Goal: Transaction & Acquisition: Purchase product/service

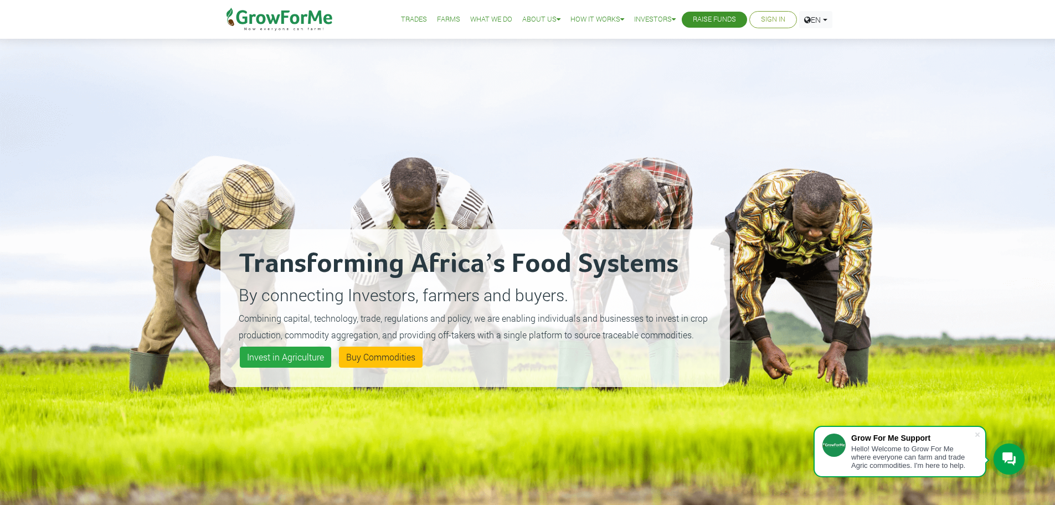
click at [761, 18] on link "Sign In" at bounding box center [773, 20] width 24 height 12
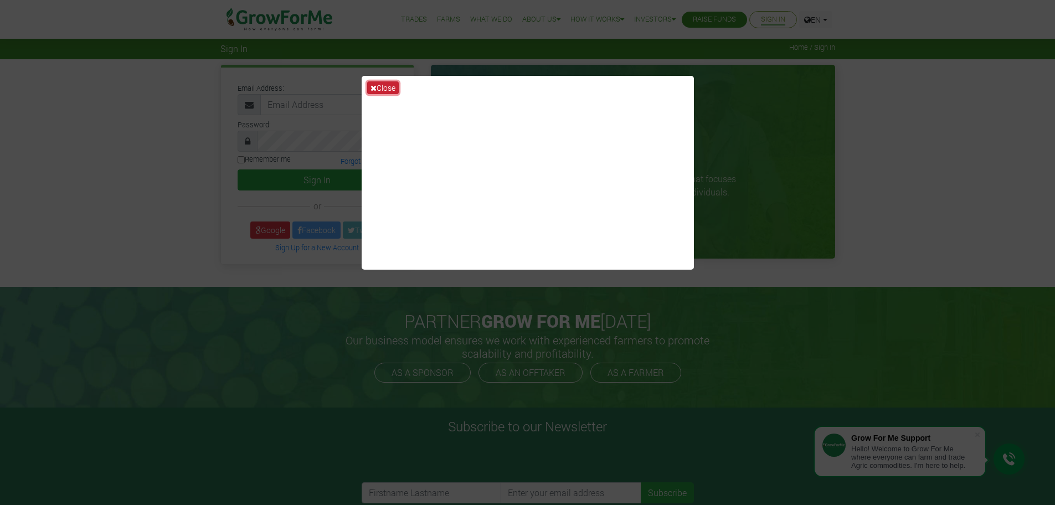
click at [371, 84] on icon at bounding box center [374, 88] width 6 height 8
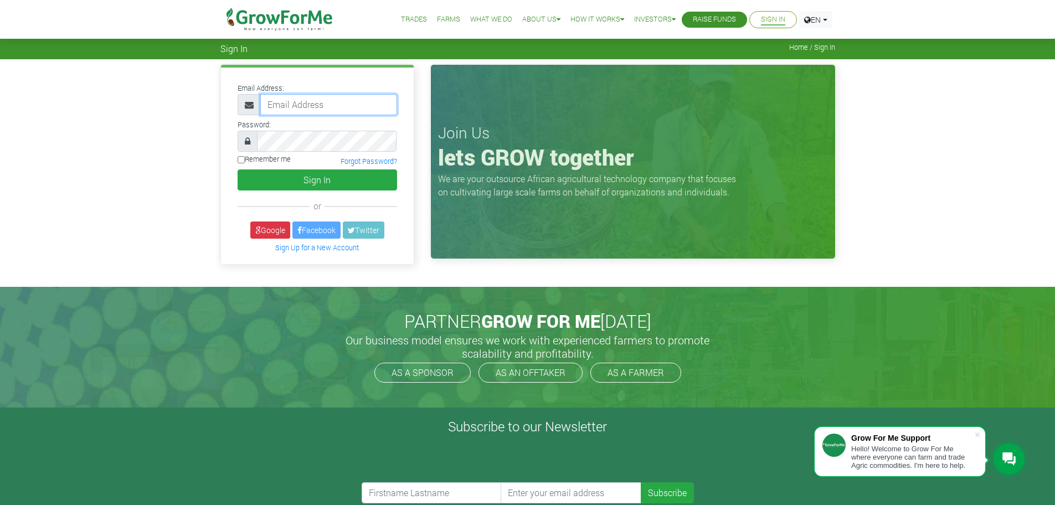
click at [316, 110] on input "email" at bounding box center [328, 104] width 137 height 21
type input "nketiakingsley@gmail.com"
click at [238, 170] on button "Sign In" at bounding box center [318, 180] width 160 height 21
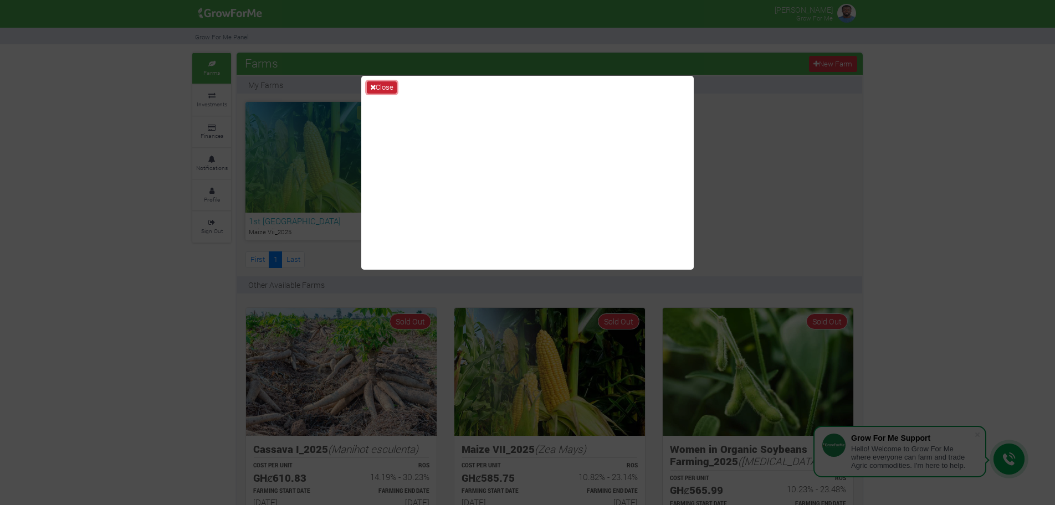
click at [382, 87] on button "Close" at bounding box center [382, 87] width 30 height 12
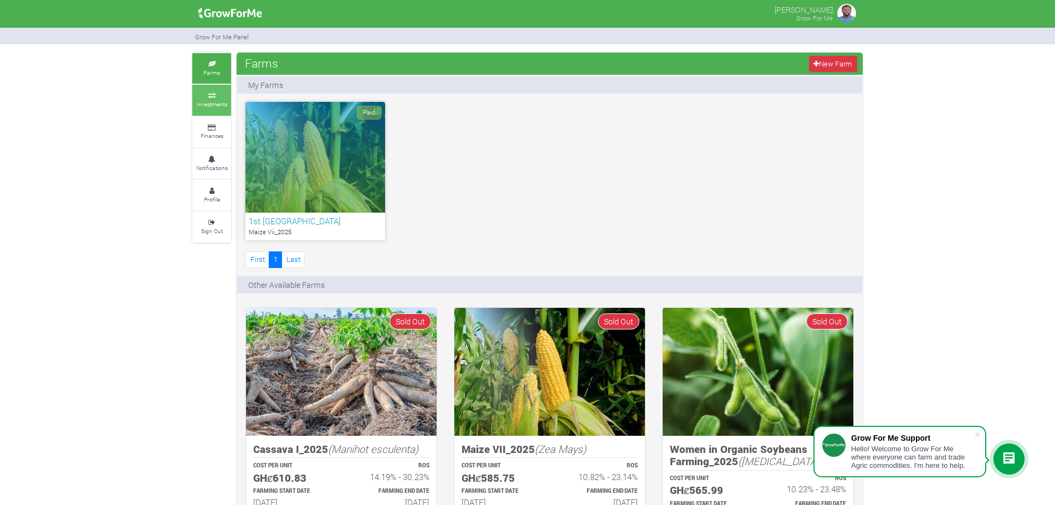
click at [216, 96] on icon at bounding box center [211, 96] width 33 height 6
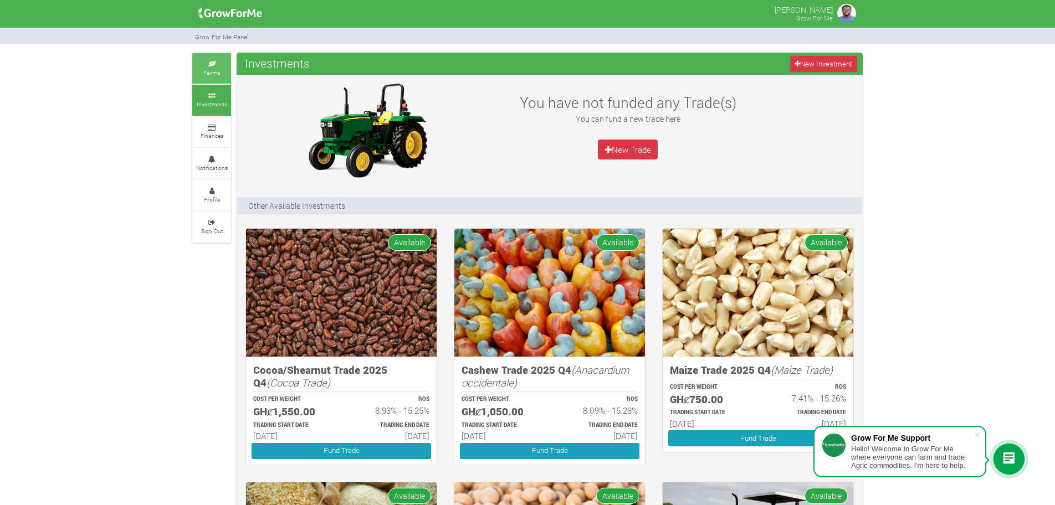
click at [214, 67] on link "Farms" at bounding box center [211, 68] width 39 height 30
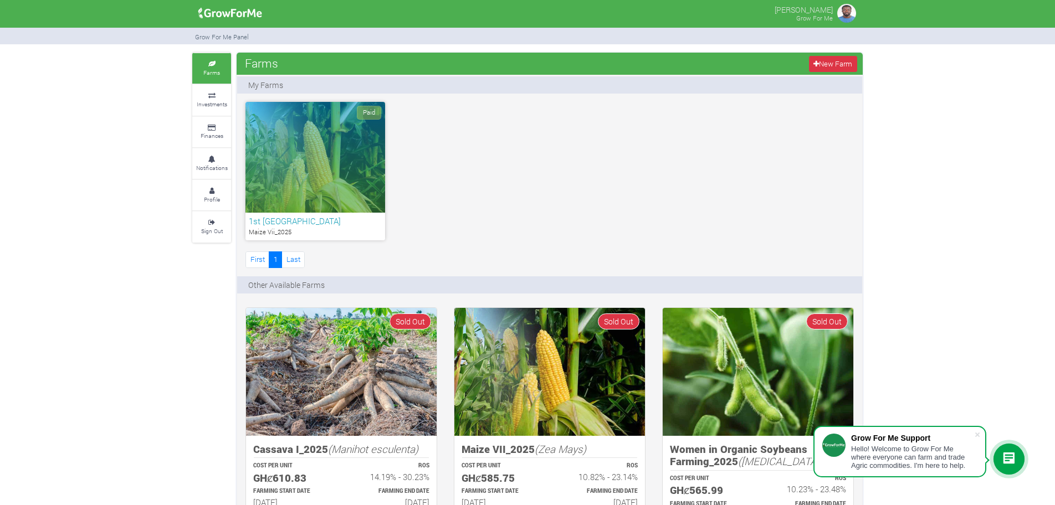
click at [306, 189] on div "Paid" at bounding box center [315, 157] width 140 height 111
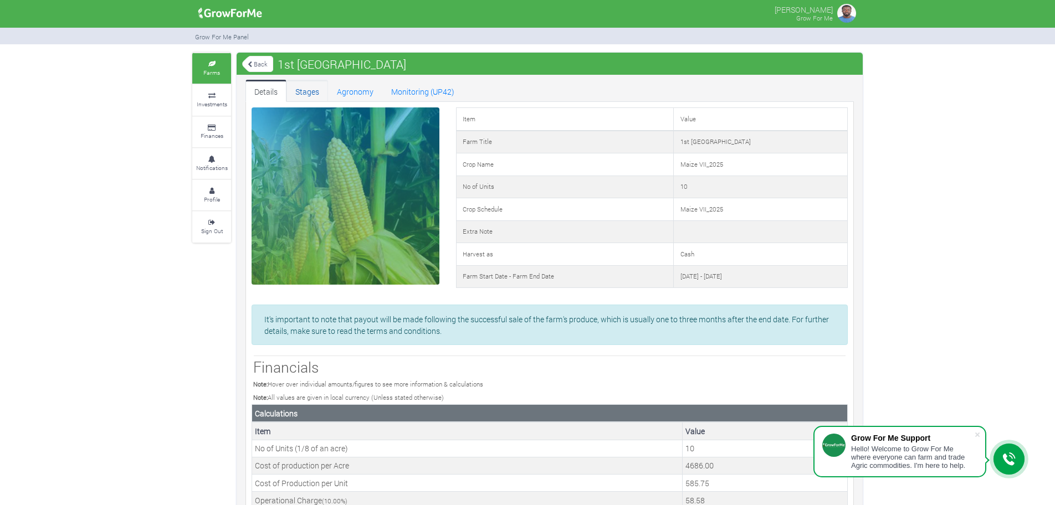
click at [292, 85] on link "Stages" at bounding box center [307, 91] width 42 height 22
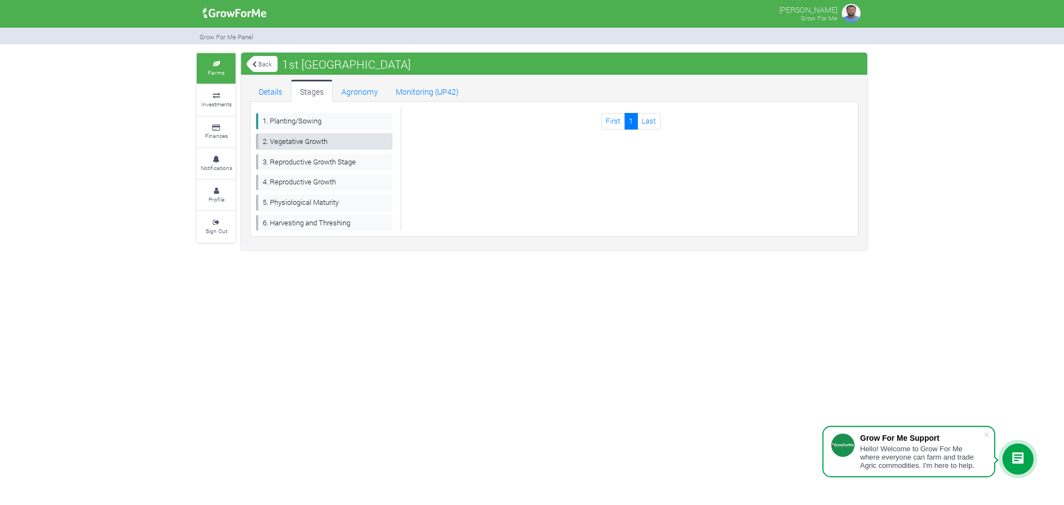
click at [291, 138] on link "2. Vegetative Growth" at bounding box center [324, 142] width 136 height 16
click at [293, 155] on link "3. Reproductive Growth Stage" at bounding box center [324, 162] width 136 height 16
click at [311, 122] on link "1. Planting/Sowing" at bounding box center [324, 121] width 136 height 16
click at [311, 139] on link "2. Vegetative Growth" at bounding box center [324, 142] width 136 height 16
click at [333, 155] on link "3. Reproductive Growth Stage" at bounding box center [324, 162] width 136 height 16
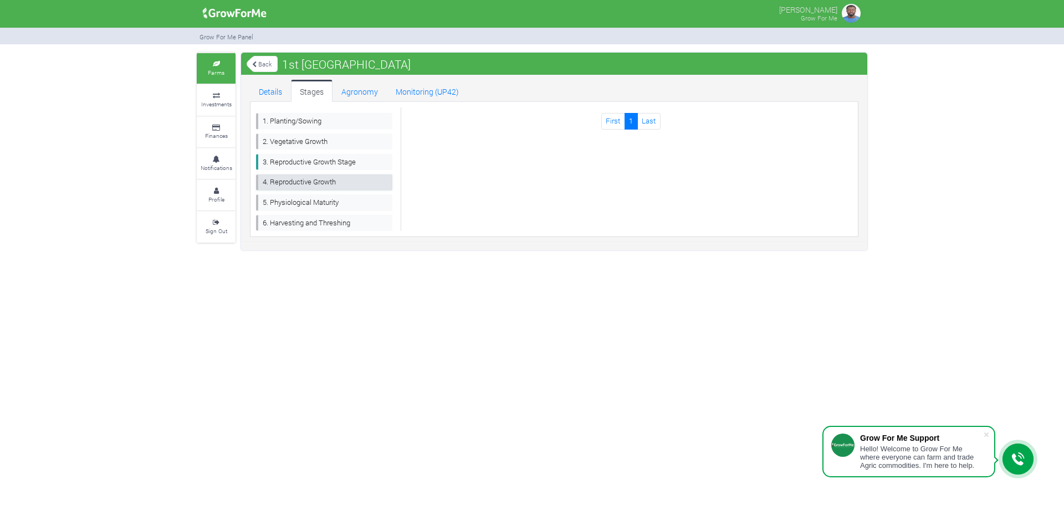
click at [327, 179] on link "4. Reproductive Growth" at bounding box center [324, 182] width 136 height 16
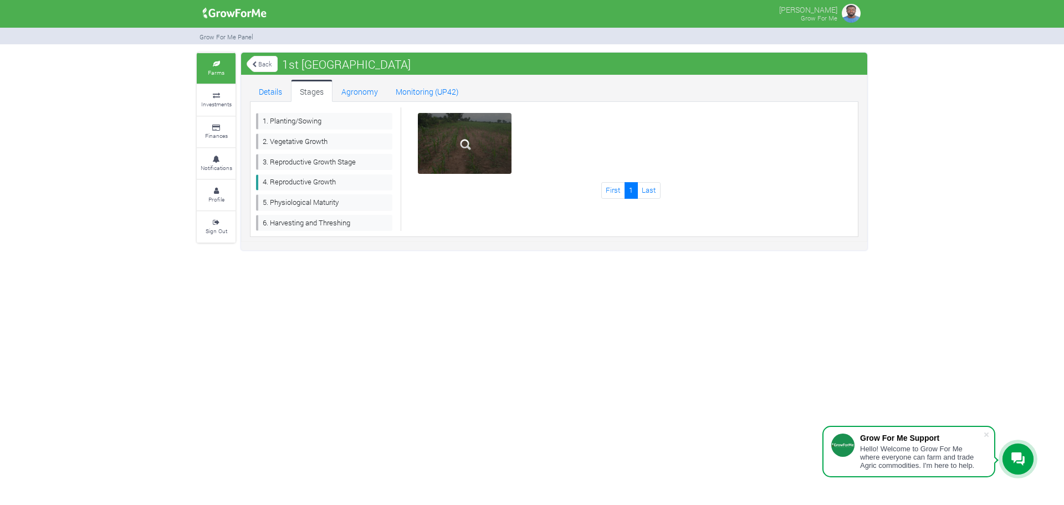
click at [492, 127] on div at bounding box center [465, 143] width 94 height 61
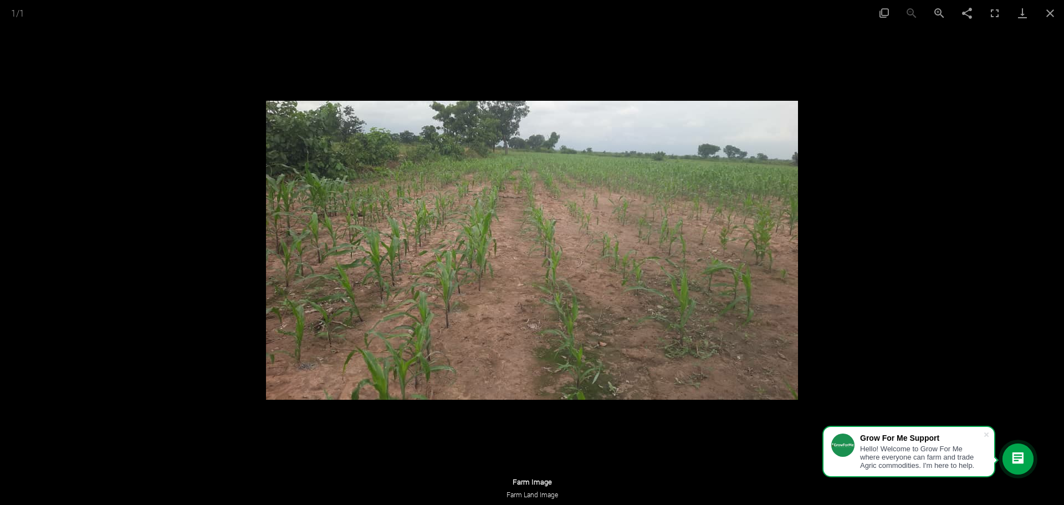
click at [915, 245] on div at bounding box center [532, 252] width 1064 height 505
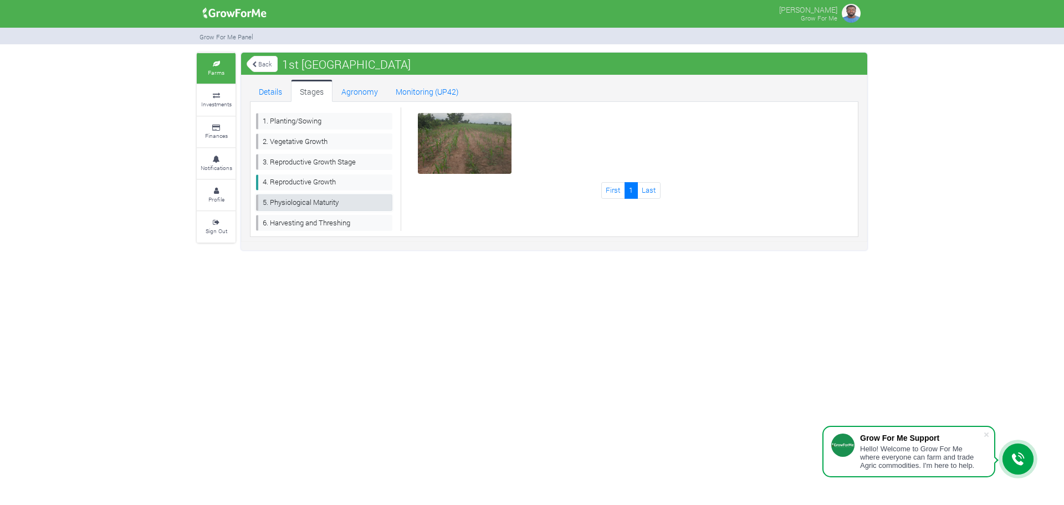
click at [274, 203] on link "5. Physiological Maturity" at bounding box center [324, 202] width 136 height 16
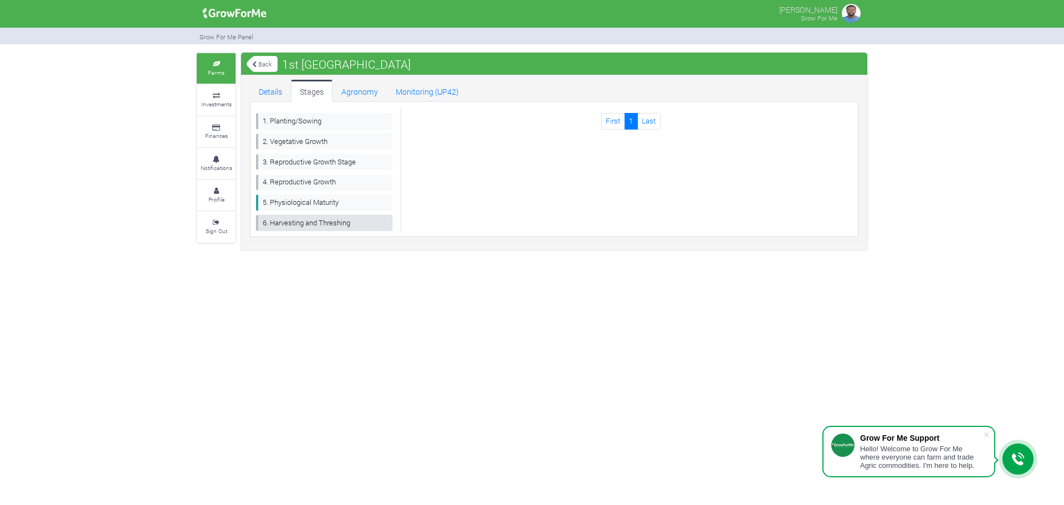
click at [310, 220] on link "6. Harvesting and Threshing" at bounding box center [324, 223] width 136 height 16
click at [348, 93] on link "Agronomy" at bounding box center [359, 91] width 54 height 22
click at [405, 96] on link "Monitoring (UP42)" at bounding box center [427, 91] width 81 height 22
click at [260, 91] on link "Details" at bounding box center [270, 91] width 41 height 22
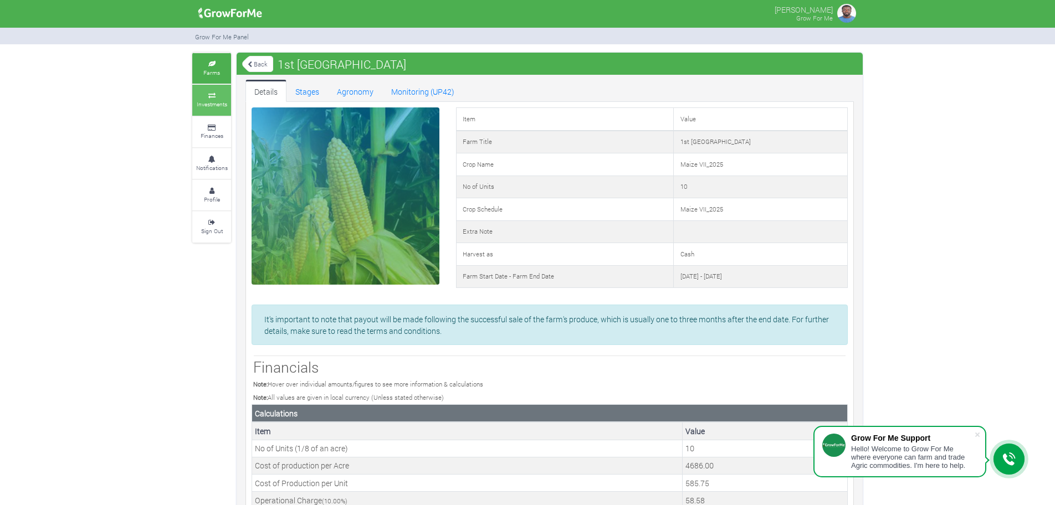
click at [213, 106] on small "Investments" at bounding box center [212, 104] width 30 height 8
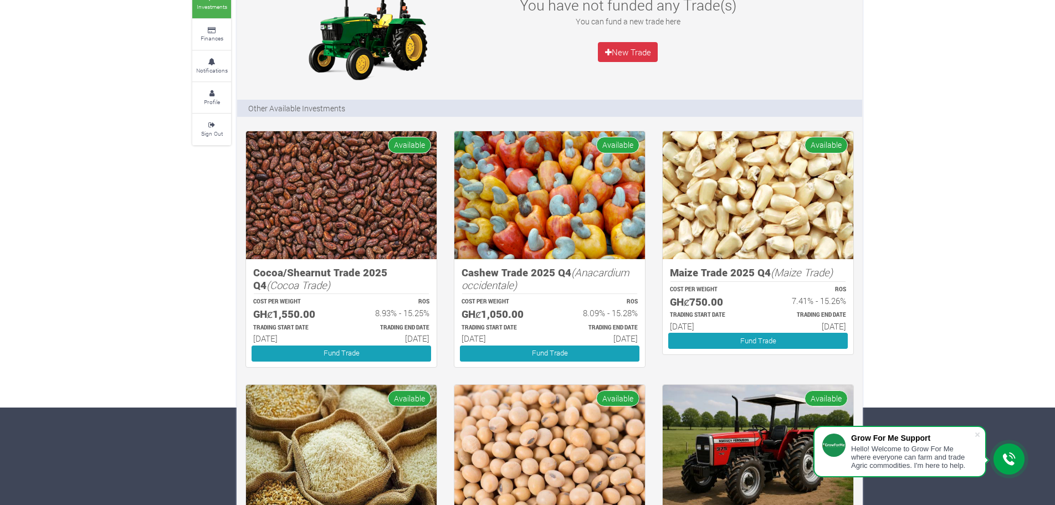
scroll to position [111, 0]
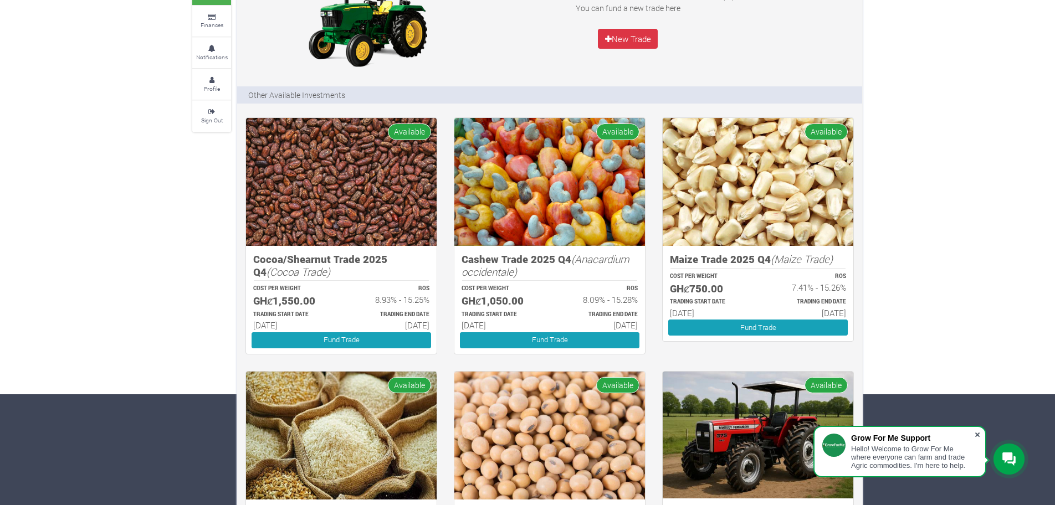
click at [978, 437] on span at bounding box center [977, 434] width 11 height 11
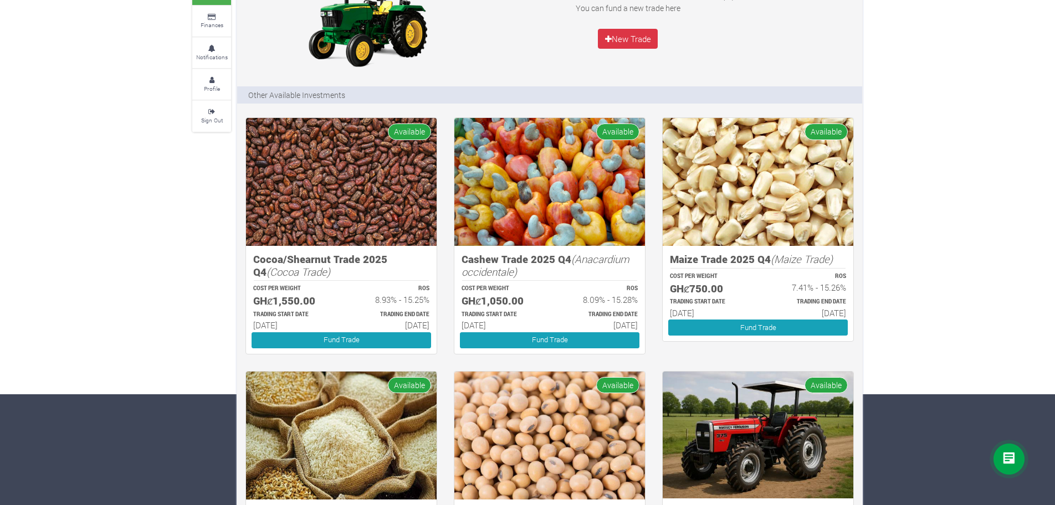
scroll to position [0, 0]
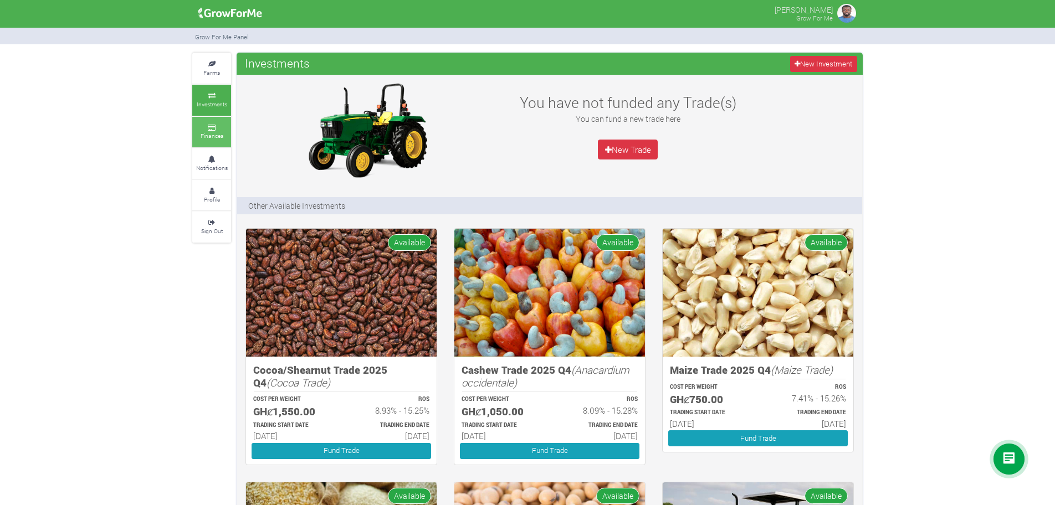
click at [193, 117] on link "Finances" at bounding box center [211, 132] width 39 height 30
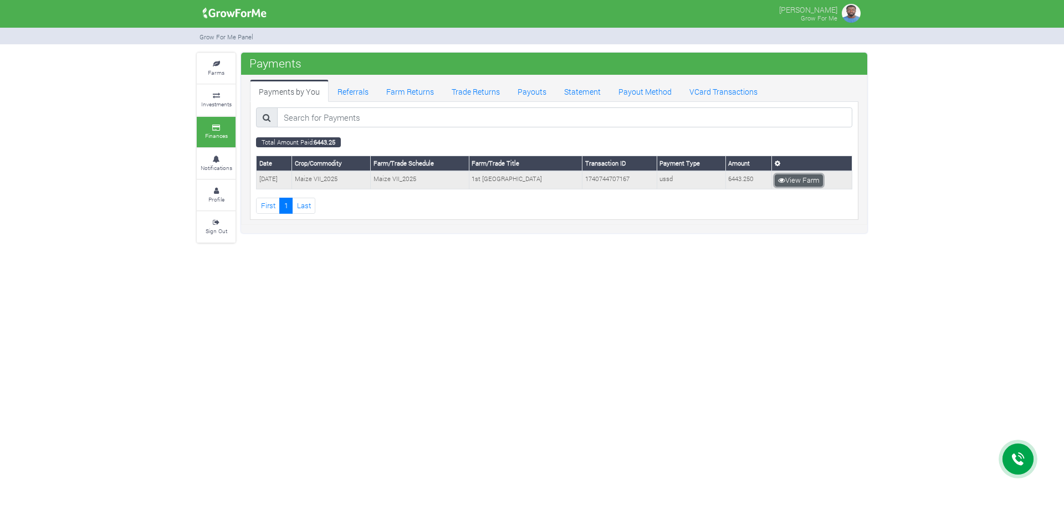
click at [799, 181] on link "View Farm" at bounding box center [798, 180] width 48 height 12
click at [210, 165] on small "Notifications" at bounding box center [217, 168] width 32 height 8
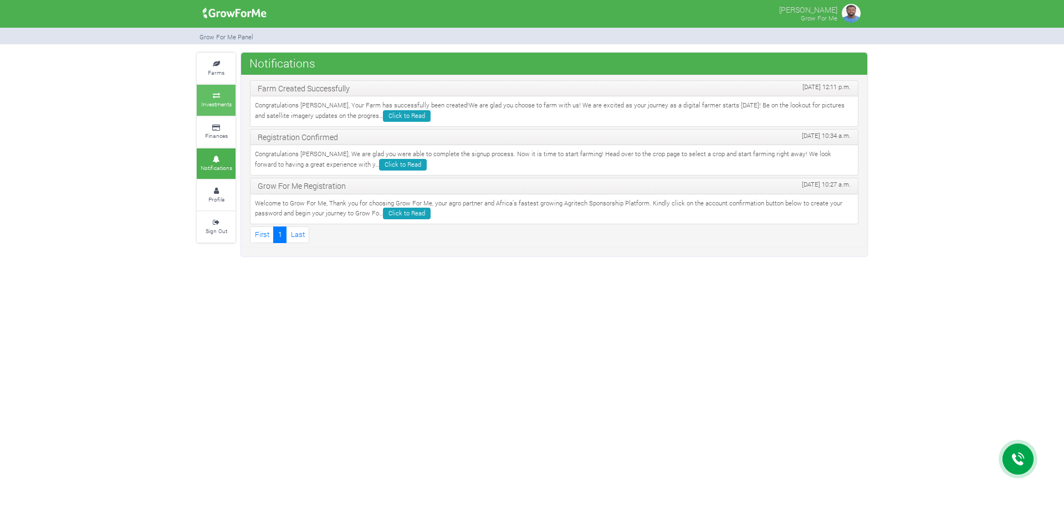
click at [216, 100] on small "Investments" at bounding box center [216, 104] width 30 height 8
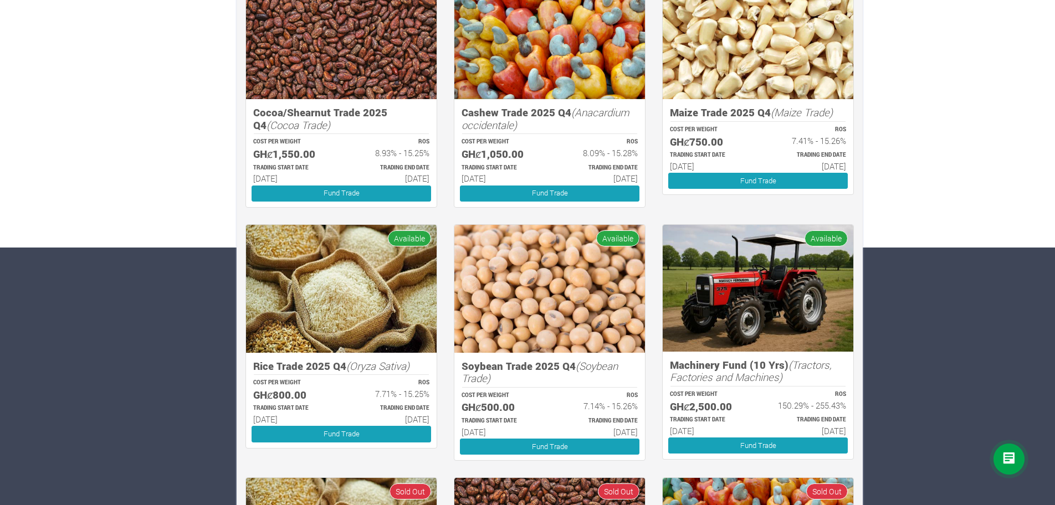
scroll to position [277, 0]
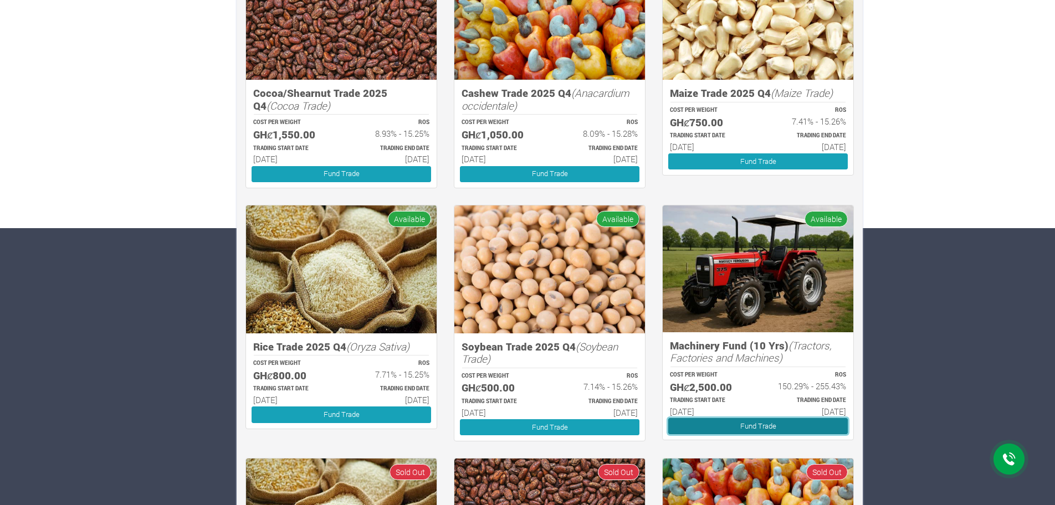
click at [720, 424] on link "Fund Trade" at bounding box center [757, 426] width 179 height 16
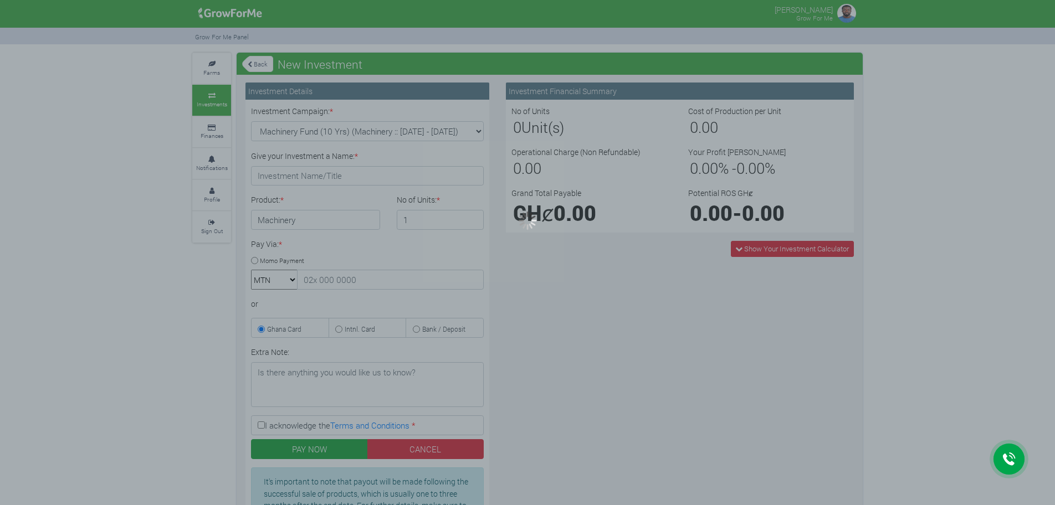
type input "1"
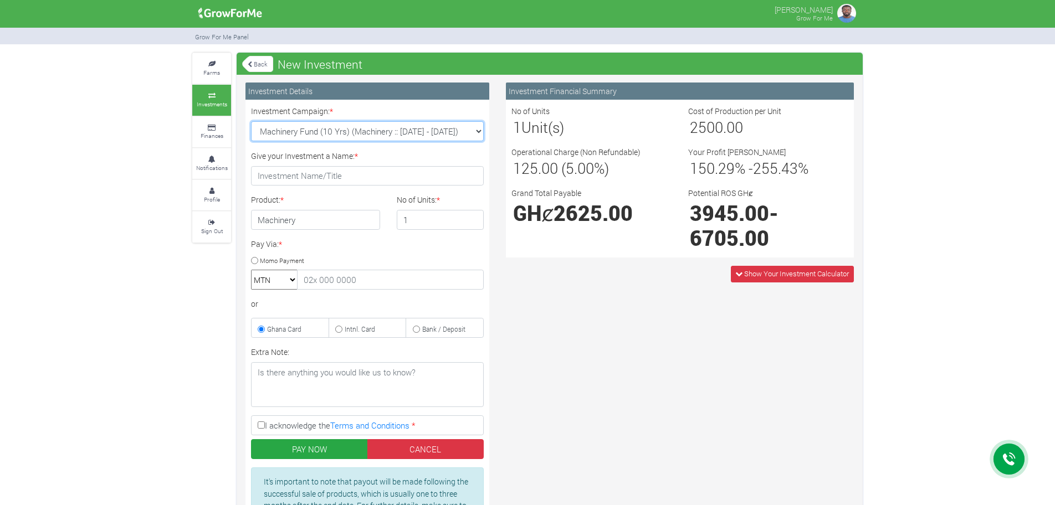
click at [473, 131] on select "Machinery Fund (10 Yrs) (Machinery :: [DATE] - [DATE]) Maize Trade 2025 Q4 (Mai…" at bounding box center [367, 131] width 233 height 20
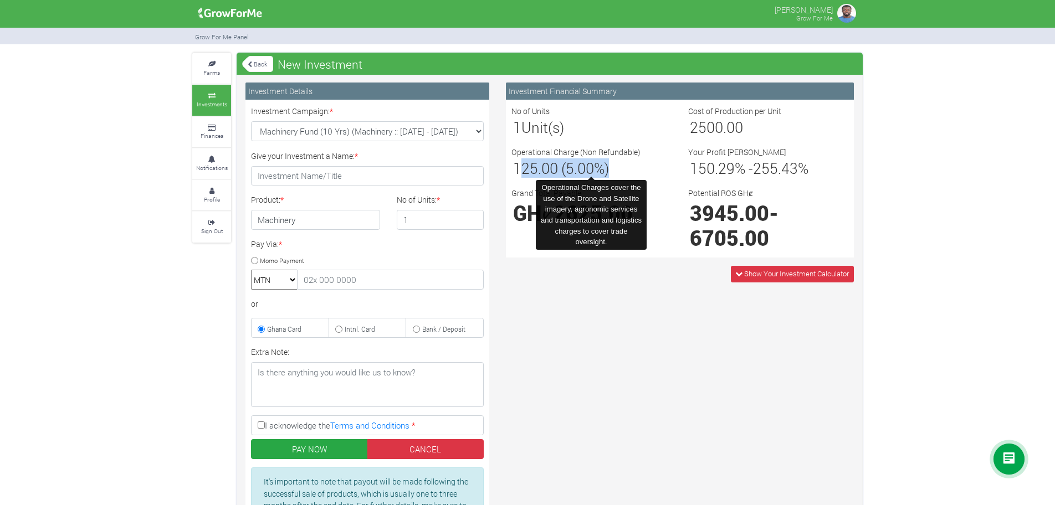
drag, startPoint x: 520, startPoint y: 168, endPoint x: 618, endPoint y: 162, distance: 97.7
click at [618, 162] on h3 "125.00 (5.00%)" at bounding box center [591, 169] width 157 height 18
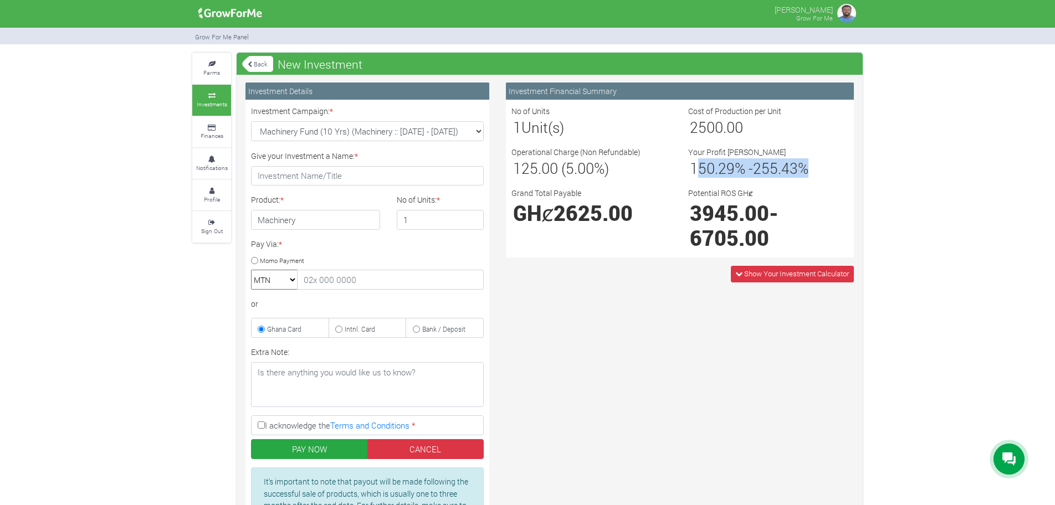
drag, startPoint x: 695, startPoint y: 162, endPoint x: 813, endPoint y: 162, distance: 117.4
click at [813, 162] on h3 "150.29 % - 255.43 %" at bounding box center [768, 169] width 157 height 18
click at [696, 148] on label "Your Profit Margin" at bounding box center [736, 152] width 97 height 12
drag, startPoint x: 687, startPoint y: 127, endPoint x: 776, endPoint y: 127, distance: 89.2
click at [776, 127] on div "Cost of Production per Unit 2500.00" at bounding box center [768, 121] width 177 height 33
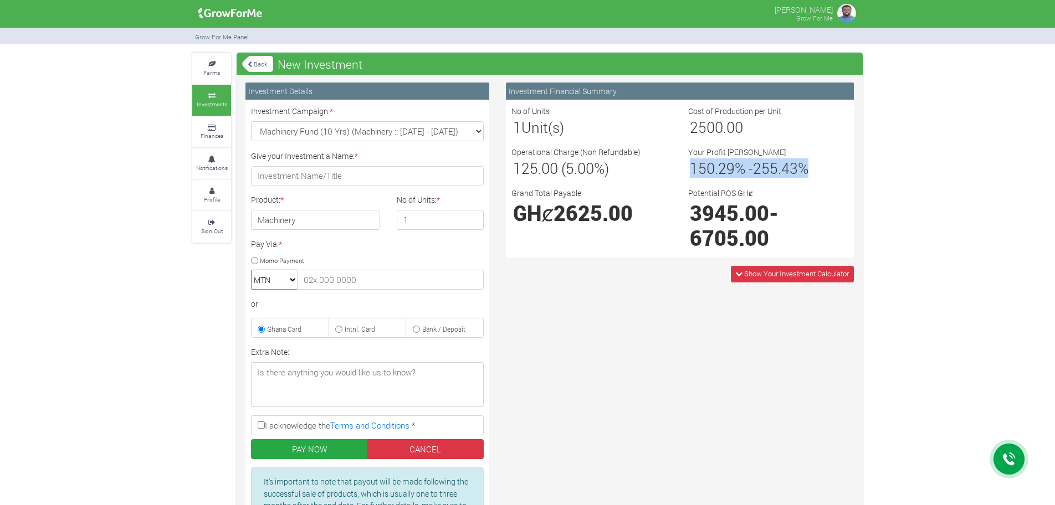
drag, startPoint x: 689, startPoint y: 165, endPoint x: 830, endPoint y: 165, distance: 141.3
click at [830, 165] on div "Your Profit Margin 150.29 % - 255.43 %" at bounding box center [768, 162] width 177 height 33
click at [1005, 455] on icon at bounding box center [1008, 459] width 13 height 13
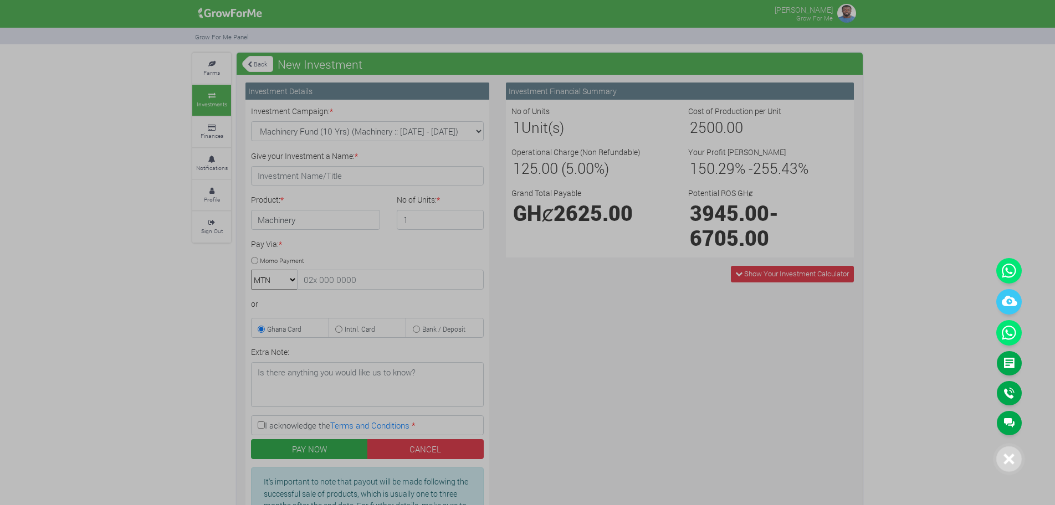
click at [732, 369] on div at bounding box center [527, 252] width 1055 height 505
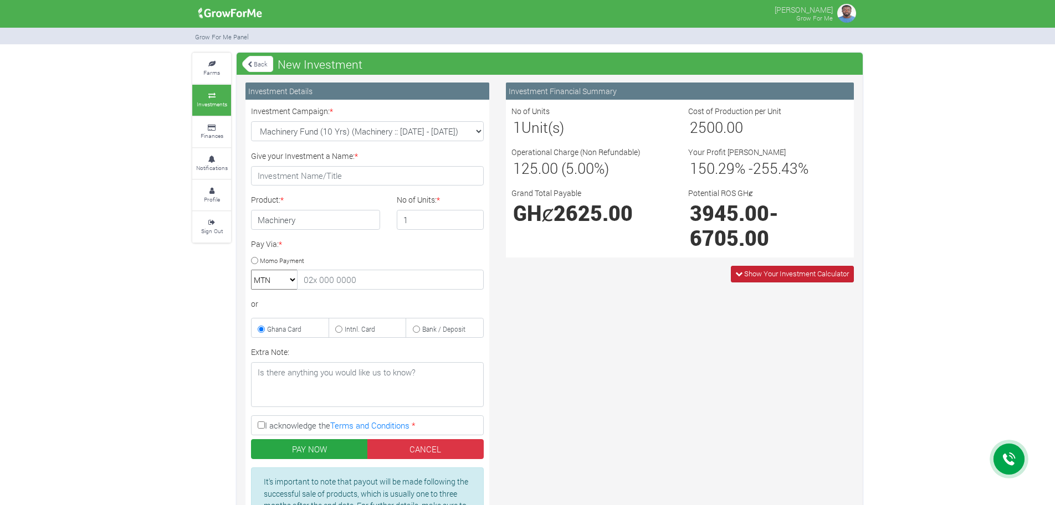
click at [732, 276] on span "Show Your Investment Calculator" at bounding box center [792, 274] width 123 height 16
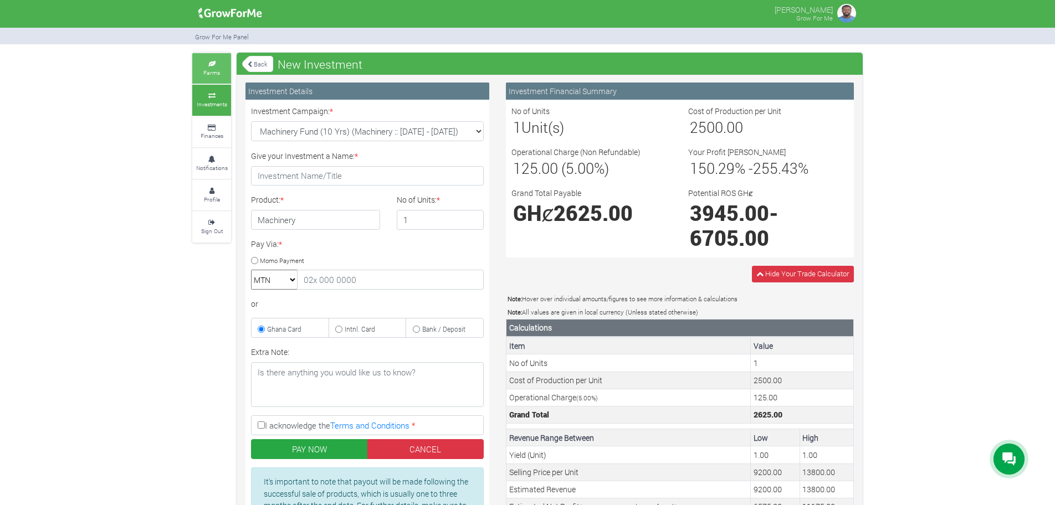
click at [198, 66] on link "Farms" at bounding box center [211, 68] width 39 height 30
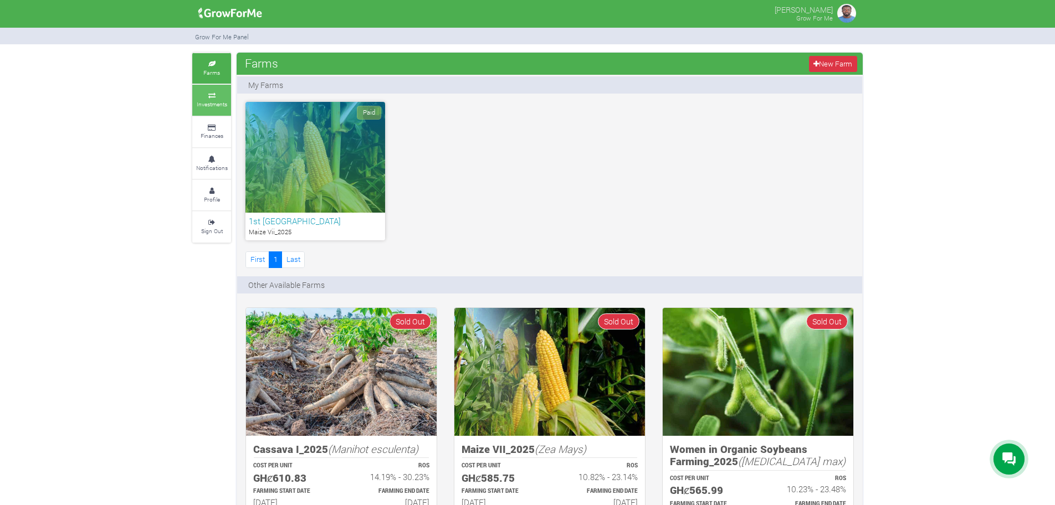
click at [220, 105] on small "Investments" at bounding box center [212, 104] width 30 height 8
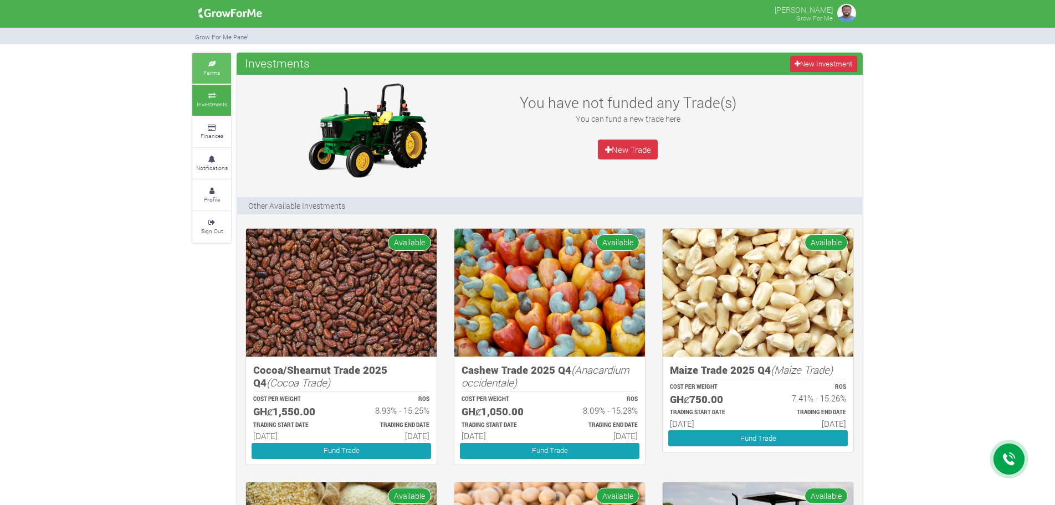
click at [219, 75] on small "Farms" at bounding box center [211, 73] width 17 height 8
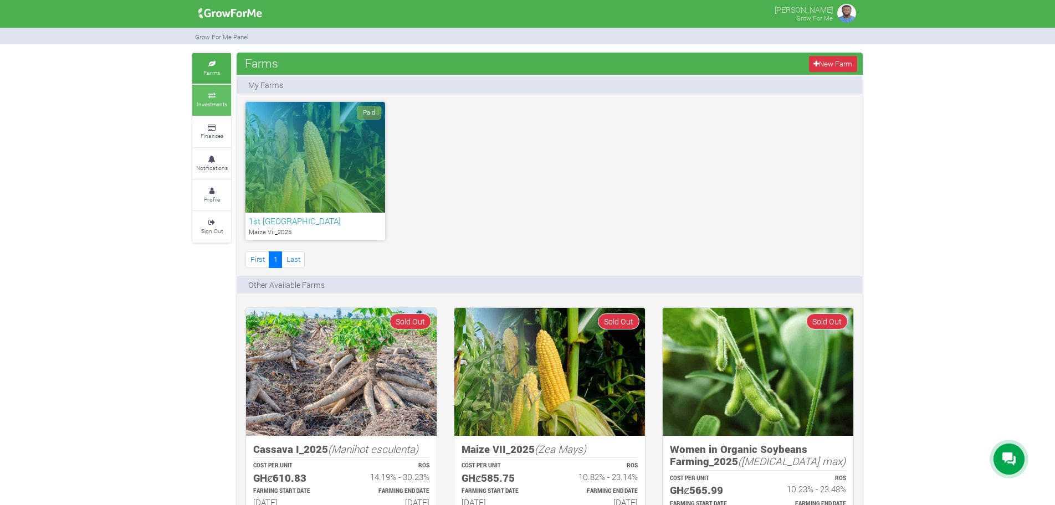
click at [216, 93] on link "Investments" at bounding box center [211, 100] width 39 height 30
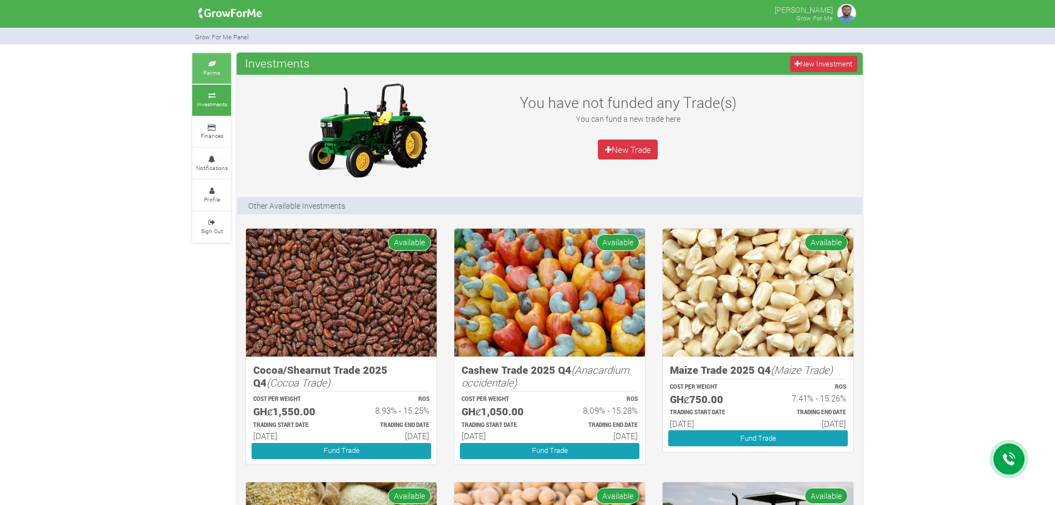
click at [203, 71] on link "Farms" at bounding box center [211, 68] width 39 height 30
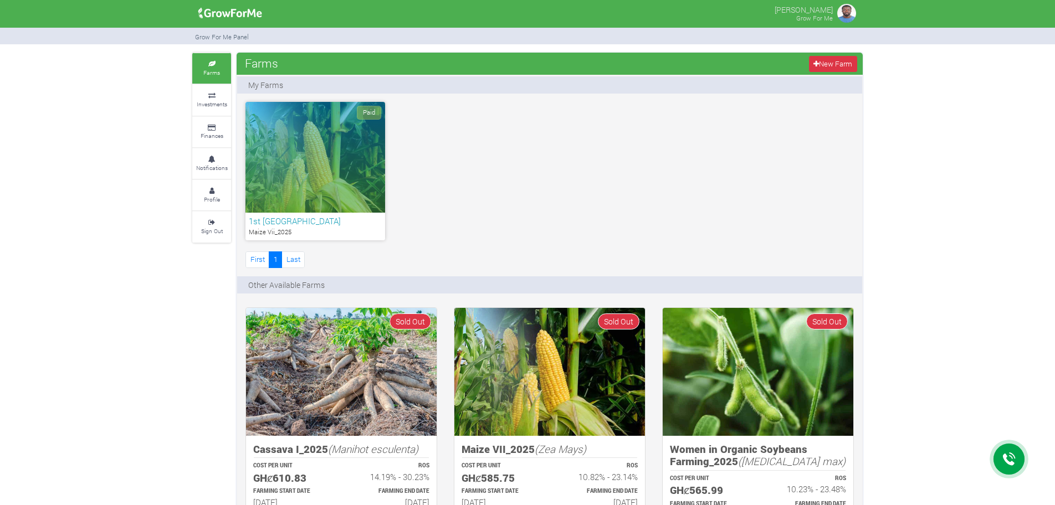
click at [281, 157] on div "Paid" at bounding box center [315, 157] width 140 height 111
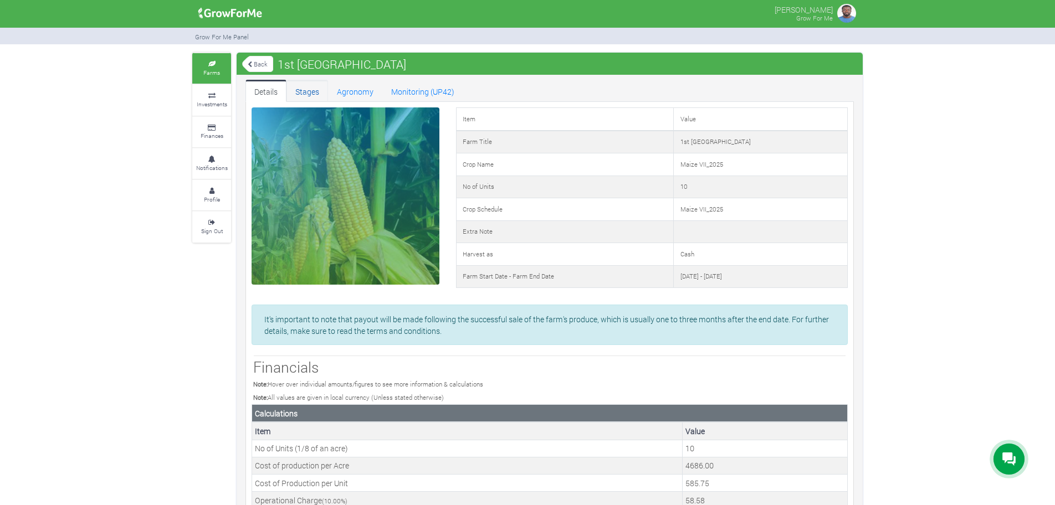
click at [307, 90] on link "Stages" at bounding box center [307, 91] width 42 height 22
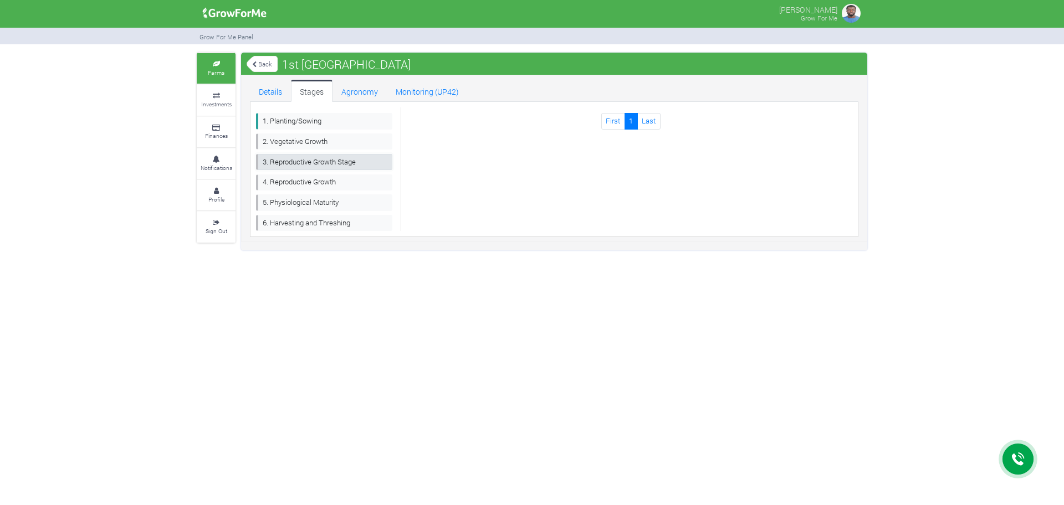
click at [316, 165] on link "3. Reproductive Growth Stage" at bounding box center [324, 162] width 136 height 16
click at [314, 177] on link "4. Reproductive Growth" at bounding box center [324, 182] width 136 height 16
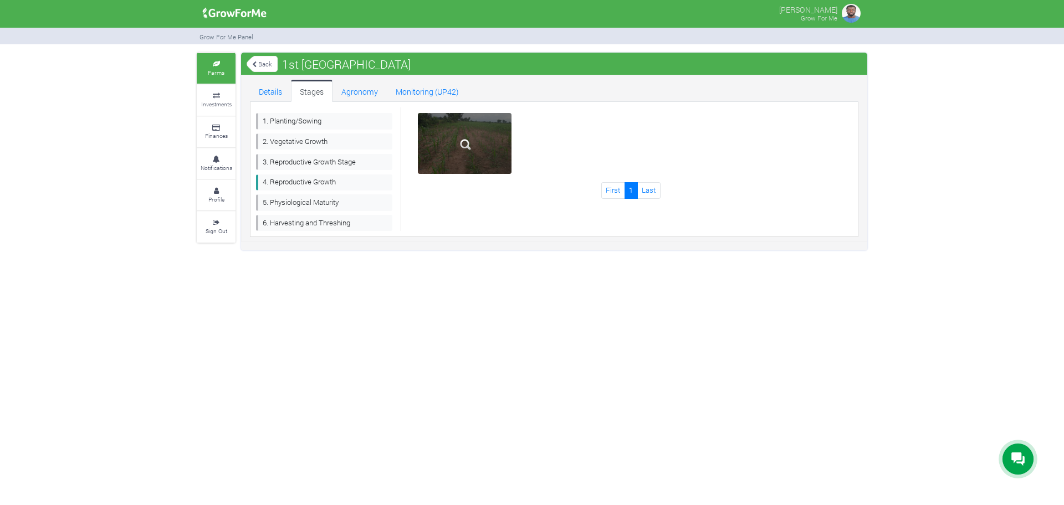
click at [479, 130] on img at bounding box center [465, 144] width 35 height 35
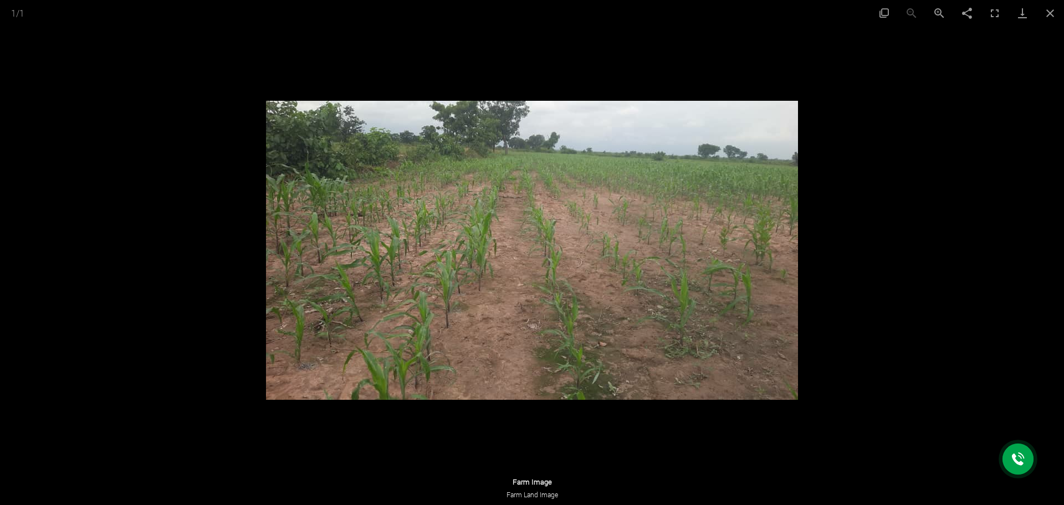
click at [896, 242] on div at bounding box center [532, 252] width 1064 height 505
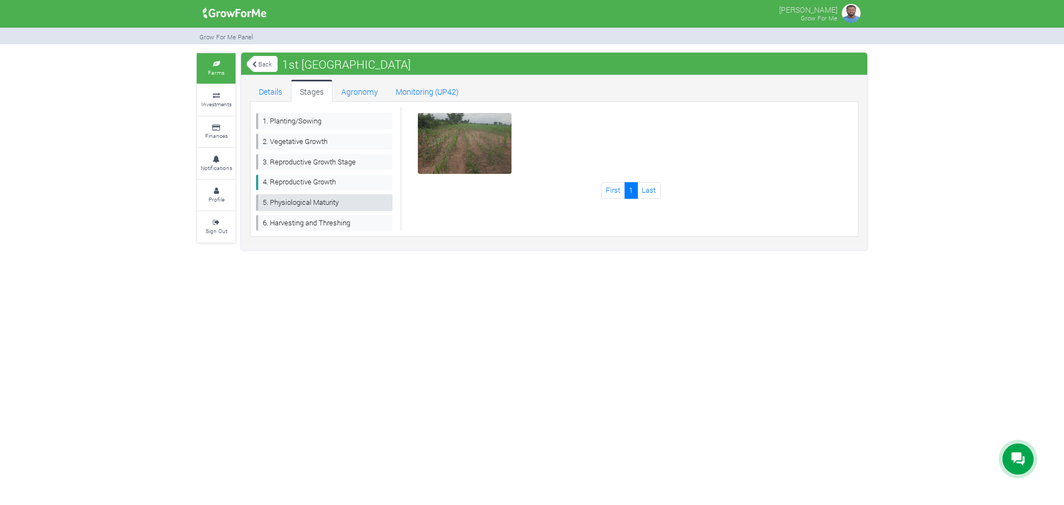
click at [316, 203] on link "5. Physiological Maturity" at bounding box center [324, 202] width 136 height 16
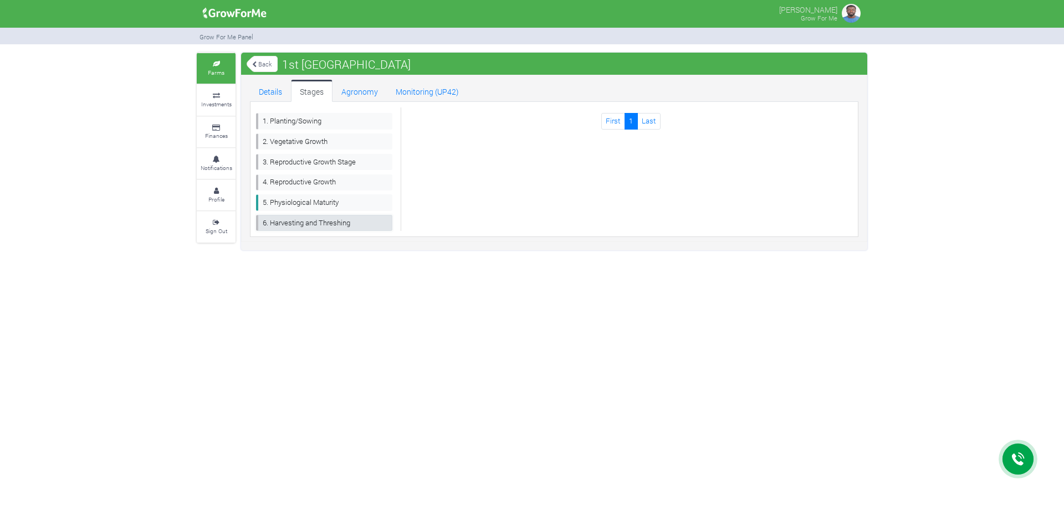
click at [329, 221] on link "6. Harvesting and Threshing" at bounding box center [324, 223] width 136 height 16
click at [364, 90] on link "Agronomy" at bounding box center [359, 91] width 54 height 22
click at [275, 93] on link "Details" at bounding box center [270, 91] width 41 height 22
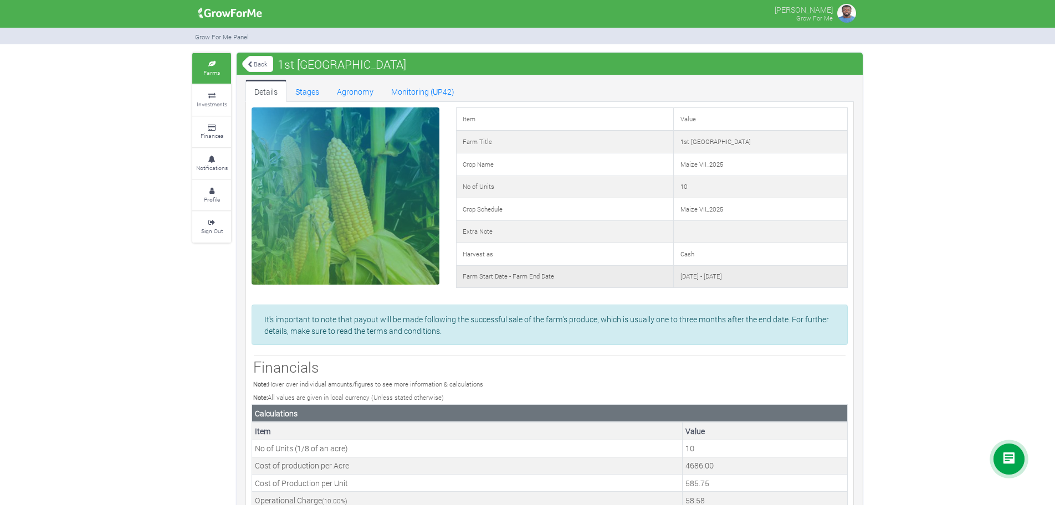
drag, startPoint x: 707, startPoint y: 276, endPoint x: 812, endPoint y: 274, distance: 104.2
click at [812, 274] on td "06th Apr 2025 - 20th Nov 2025" at bounding box center [761, 276] width 174 height 23
click at [298, 90] on link "Stages" at bounding box center [307, 91] width 42 height 22
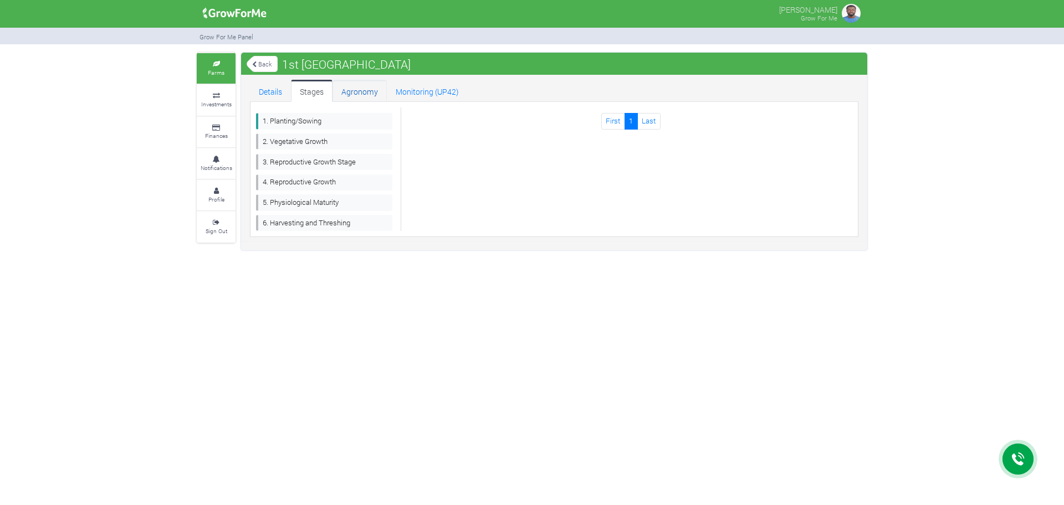
click at [340, 86] on link "Agronomy" at bounding box center [359, 91] width 54 height 22
click at [262, 93] on link "Details" at bounding box center [270, 91] width 41 height 22
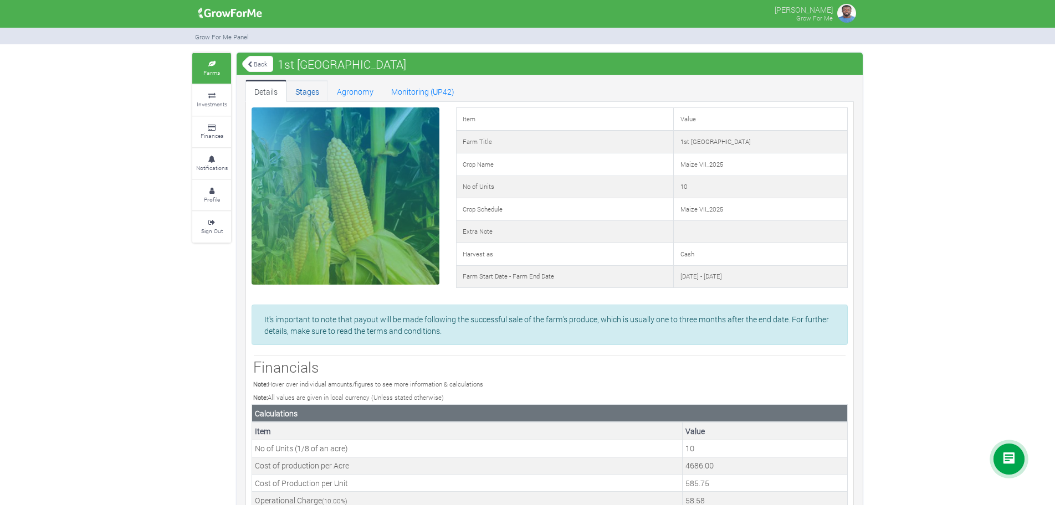
click at [319, 95] on link "Stages" at bounding box center [307, 91] width 42 height 22
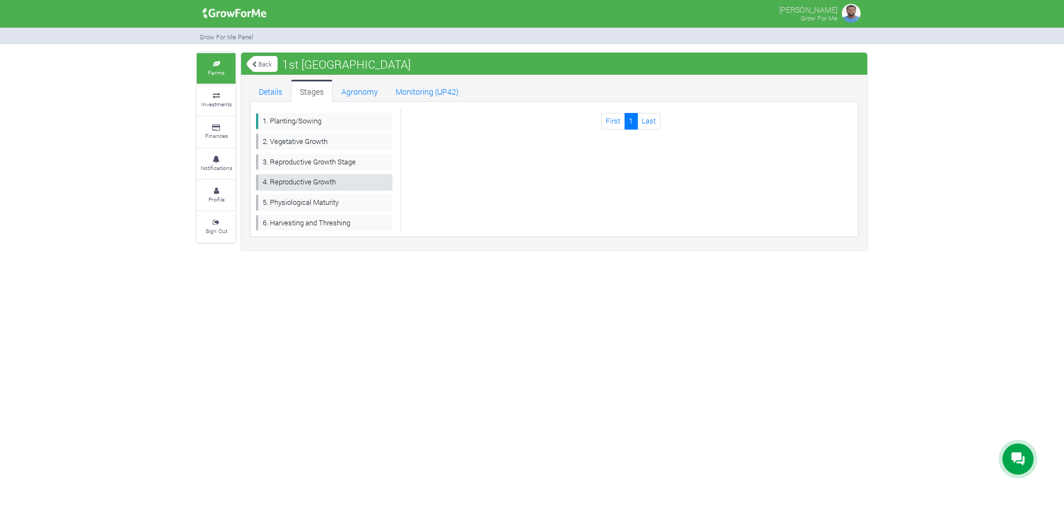
click at [312, 182] on link "4. Reproductive Growth" at bounding box center [324, 182] width 136 height 16
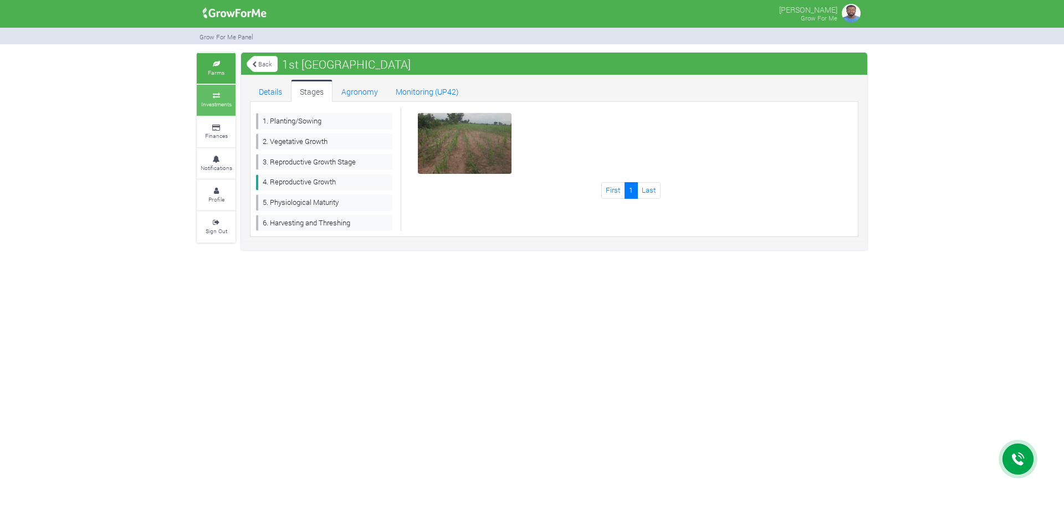
click at [203, 100] on small "Investments" at bounding box center [216, 104] width 30 height 8
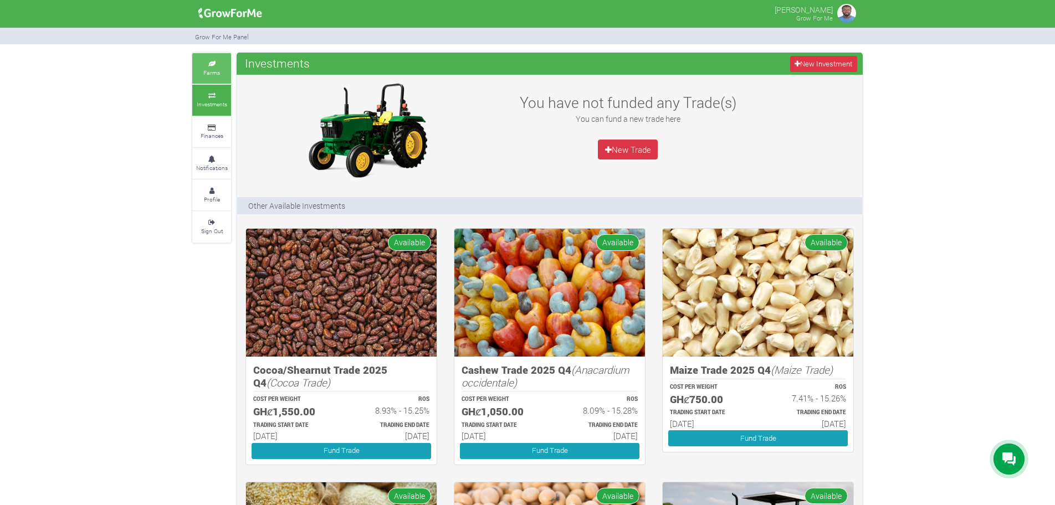
click at [206, 63] on icon at bounding box center [211, 64] width 33 height 6
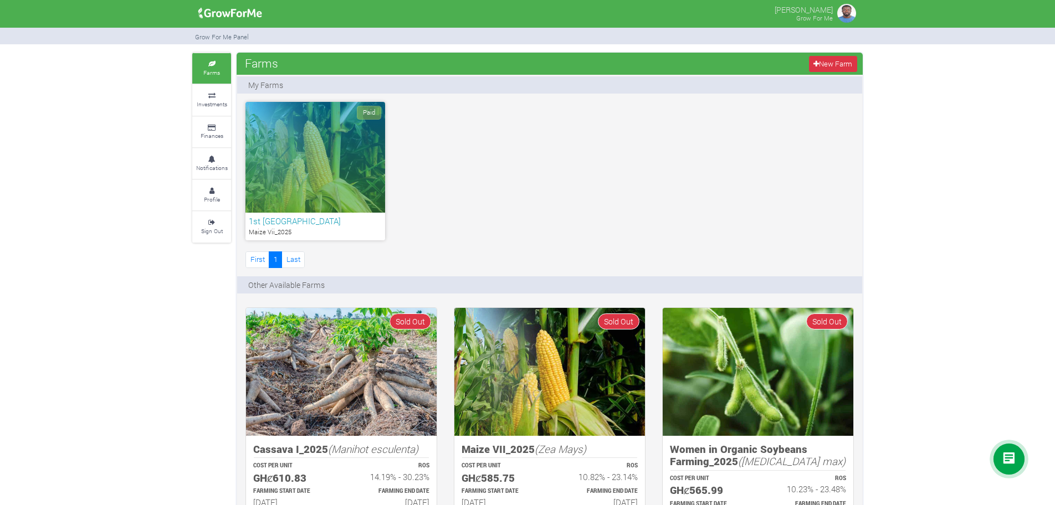
click at [264, 171] on div "Paid" at bounding box center [315, 157] width 140 height 111
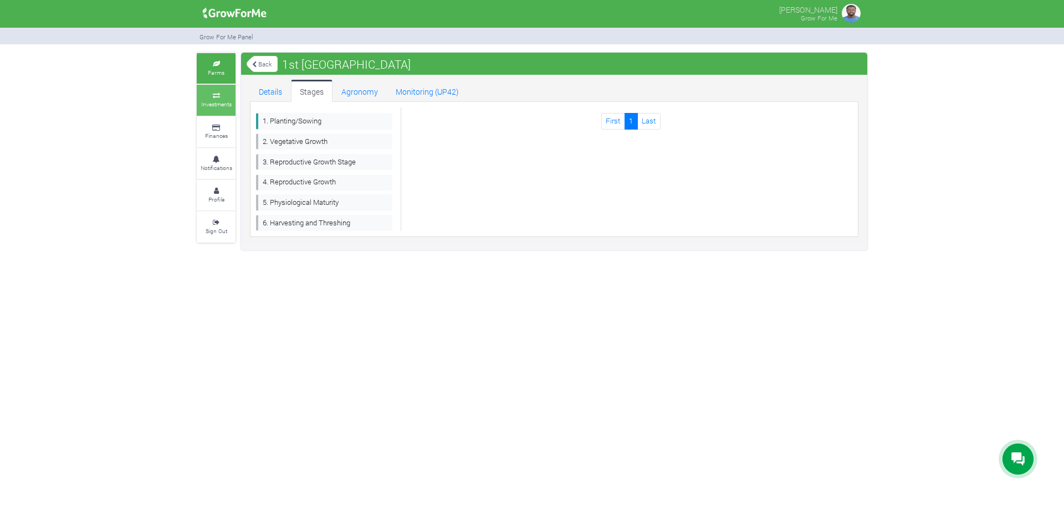
click at [218, 100] on small "Investments" at bounding box center [216, 104] width 30 height 8
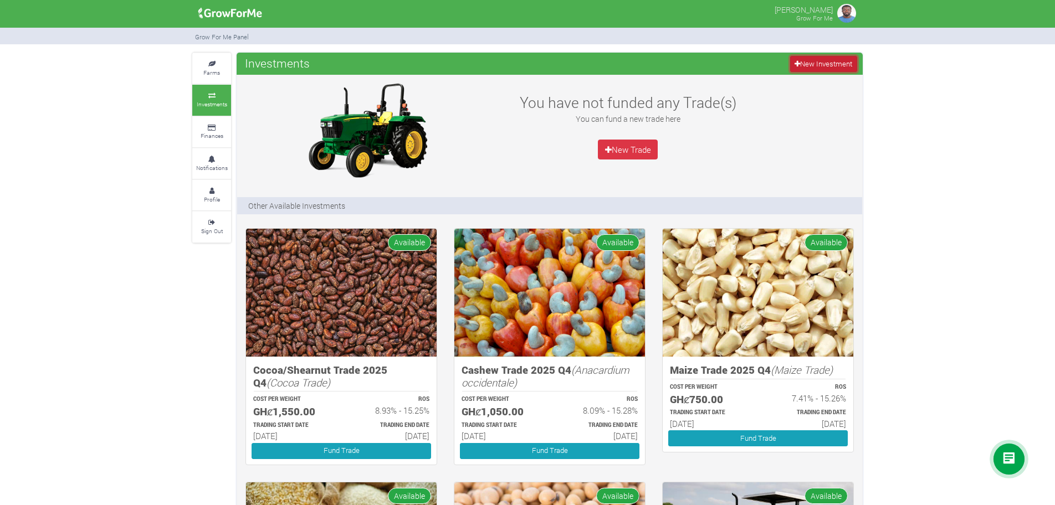
click at [794, 63] on icon at bounding box center [797, 63] width 6 height 7
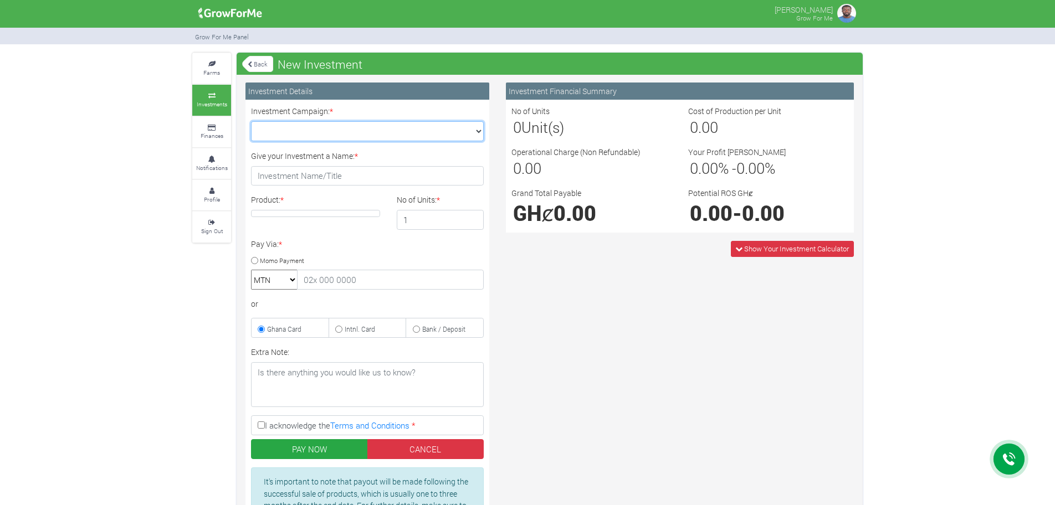
click at [391, 129] on select "Maize Trade 2025 Q4 (Maize Trade :: [DATE] - [DATE]) Cashew Trade 2025 Q4 (Cash…" at bounding box center [367, 131] width 233 height 20
select select "42"
click at [251, 121] on select "Maize Trade 2025 Q4 (Maize Trade :: [DATE] - [DATE]) Cashew Trade 2025 Q4 (Cash…" at bounding box center [367, 131] width 233 height 20
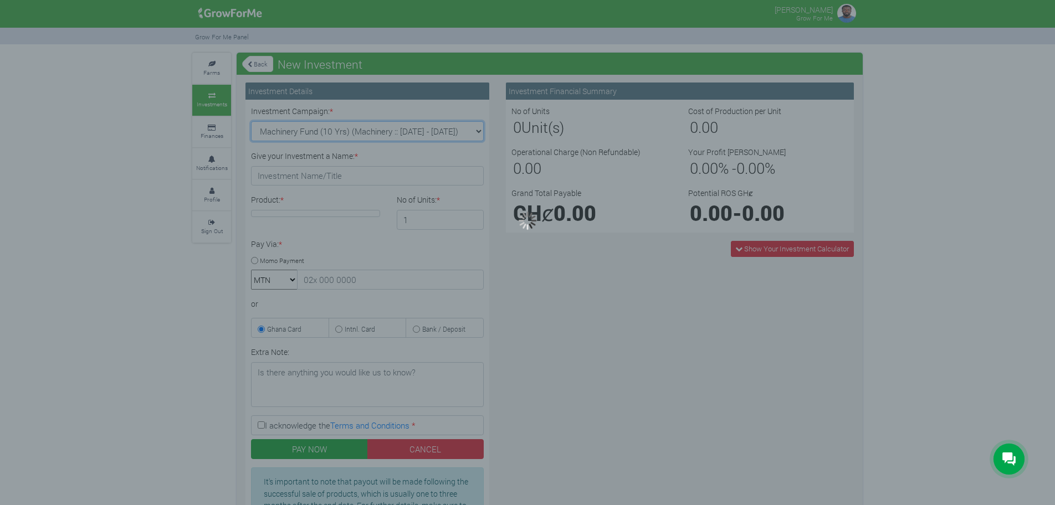
type input "1"
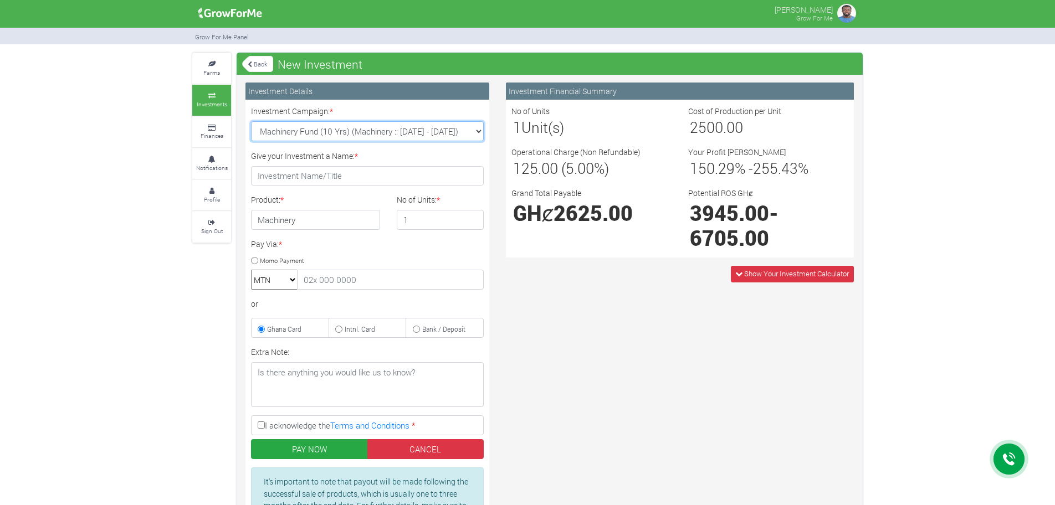
click at [392, 125] on select "Maize Trade 2025 Q4 (Maize Trade :: [DATE] - [DATE]) Cashew Trade 2025 Q4 (Cash…" at bounding box center [367, 131] width 233 height 20
select select "44"
click at [251, 121] on select "Maize Trade 2025 Q4 (Maize Trade :: [DATE] - [DATE]) Cashew Trade 2025 Q4 (Cash…" at bounding box center [367, 131] width 233 height 20
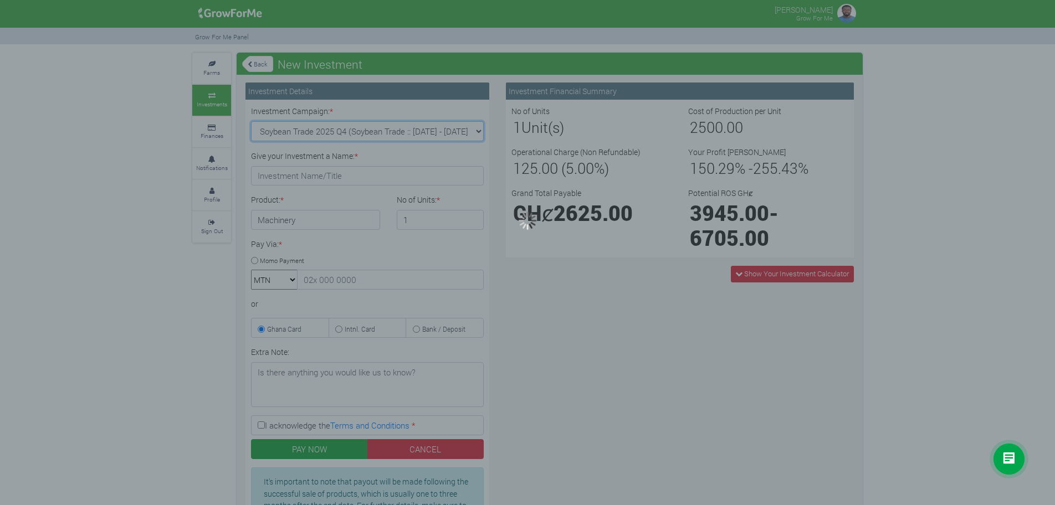
type input "1"
